Goal: Check status: Check status

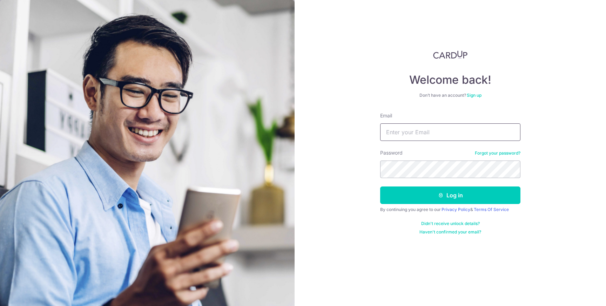
click at [441, 134] on input "Email" at bounding box center [450, 133] width 140 height 18
type input "[EMAIL_ADDRESS][DOMAIN_NAME]"
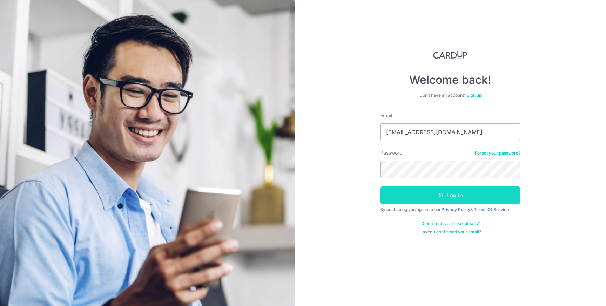
click at [417, 194] on button "Log in" at bounding box center [450, 196] width 140 height 18
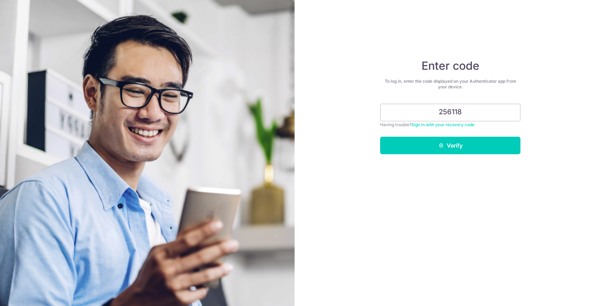
type input "256118"
click at [380, 137] on button "Verify" at bounding box center [450, 146] width 140 height 18
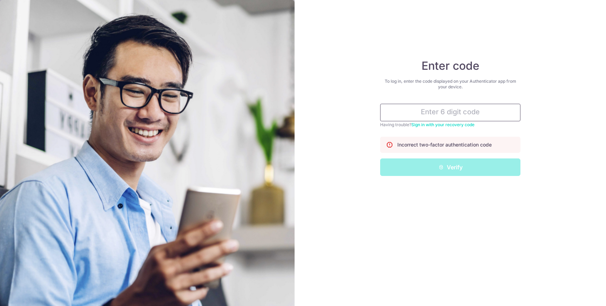
click at [453, 111] on input "text" at bounding box center [450, 113] width 140 height 18
type input "2"
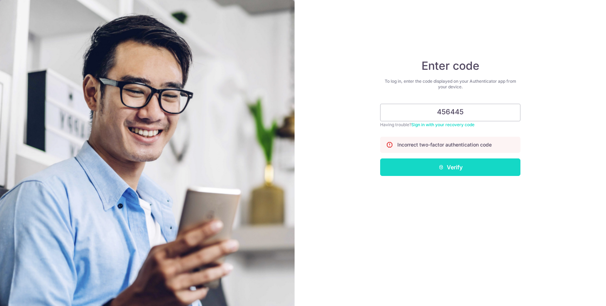
type input "456445"
click at [450, 168] on button "Verify" at bounding box center [450, 168] width 140 height 18
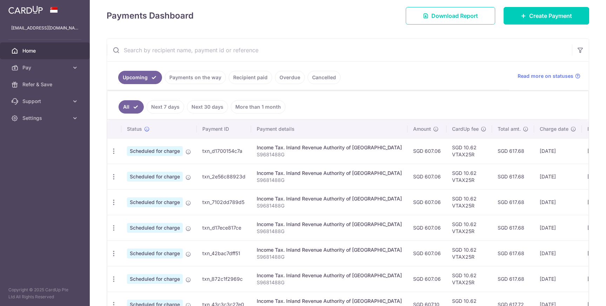
scroll to position [98, 0]
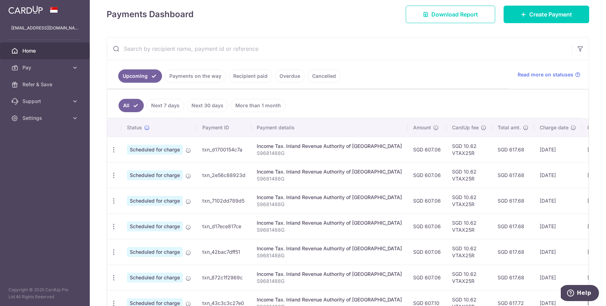
click at [251, 74] on link "Recipient paid" at bounding box center [251, 75] width 44 height 13
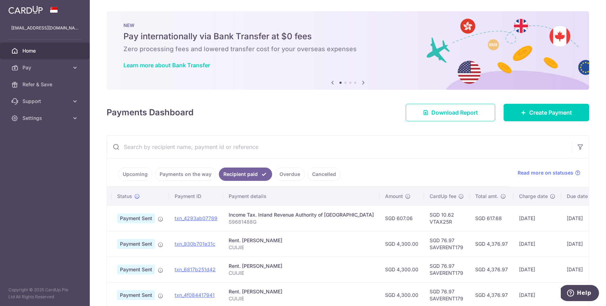
scroll to position [0, 10]
drag, startPoint x: 370, startPoint y: 219, endPoint x: 387, endPoint y: 219, distance: 17.5
click at [387, 219] on td "SGD 607.06" at bounding box center [401, 219] width 45 height 26
copy td "607.06"
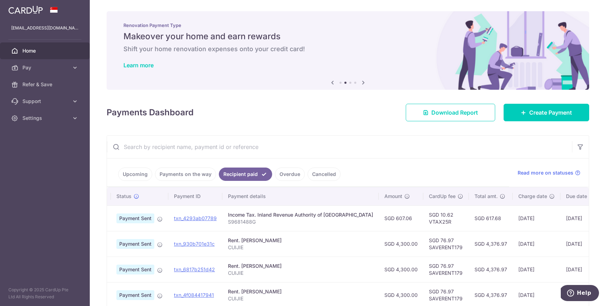
click at [129, 174] on link "Upcoming" at bounding box center [135, 174] width 34 height 13
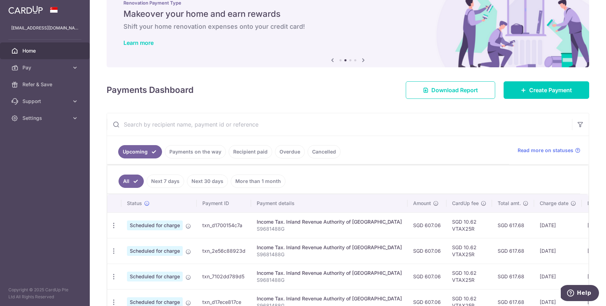
scroll to position [0, 0]
